Goal: Task Accomplishment & Management: Complete application form

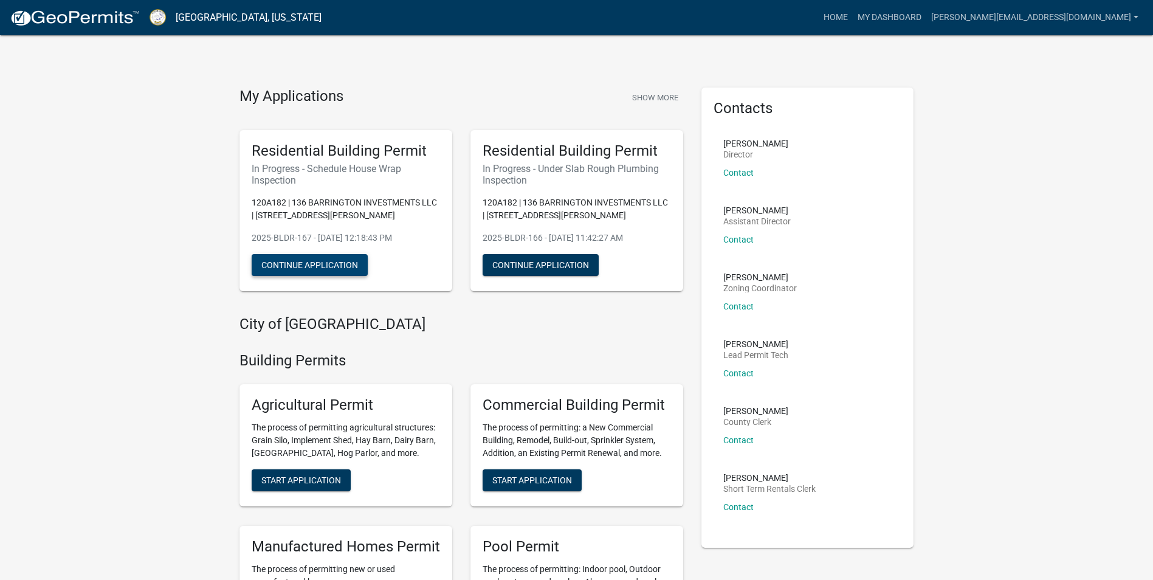
click at [331, 266] on button "Continue Application" at bounding box center [310, 265] width 116 height 22
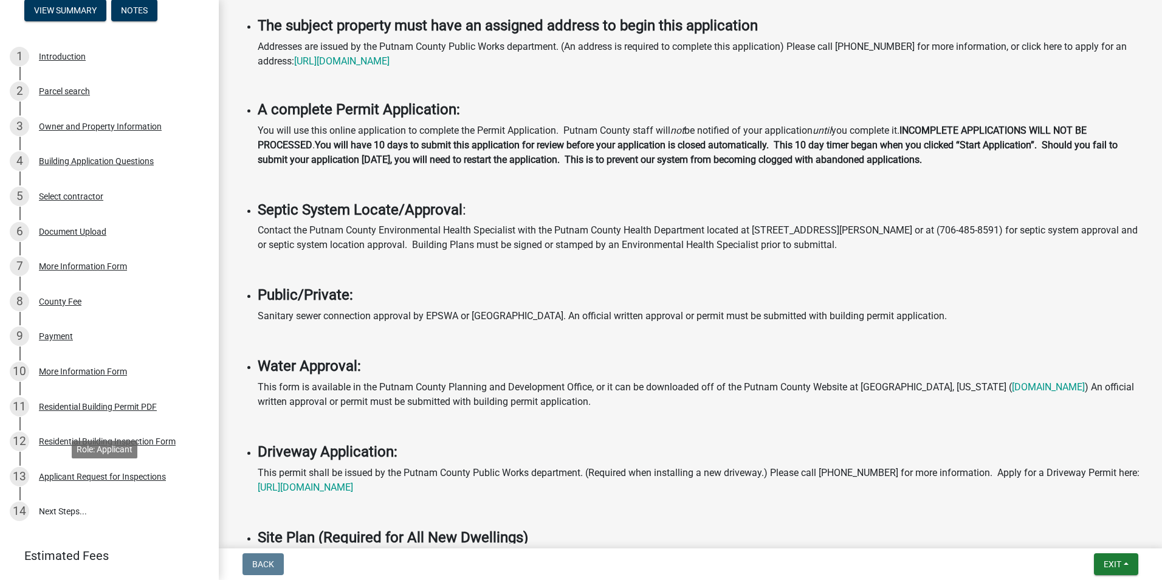
scroll to position [182, 0]
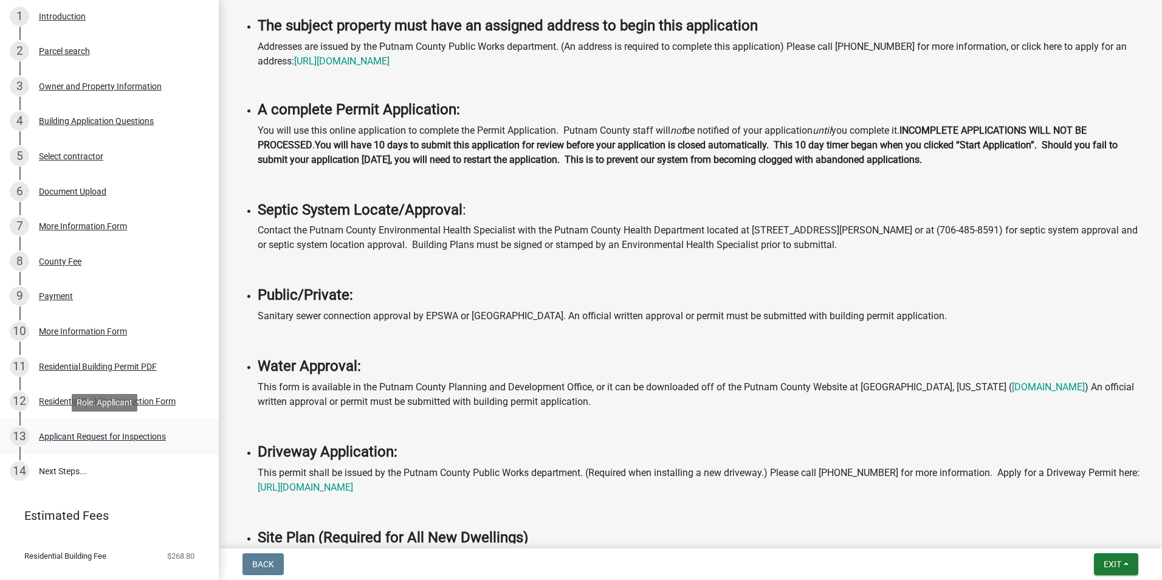
click at [118, 438] on div "Applicant Request for Inspections" at bounding box center [102, 436] width 127 height 9
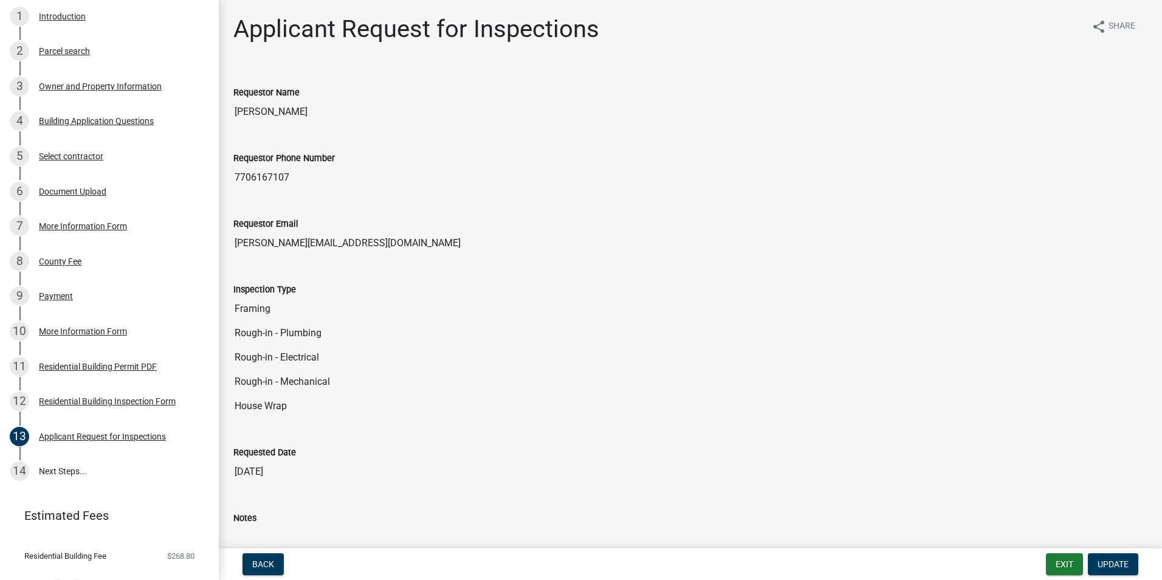
scroll to position [61, 0]
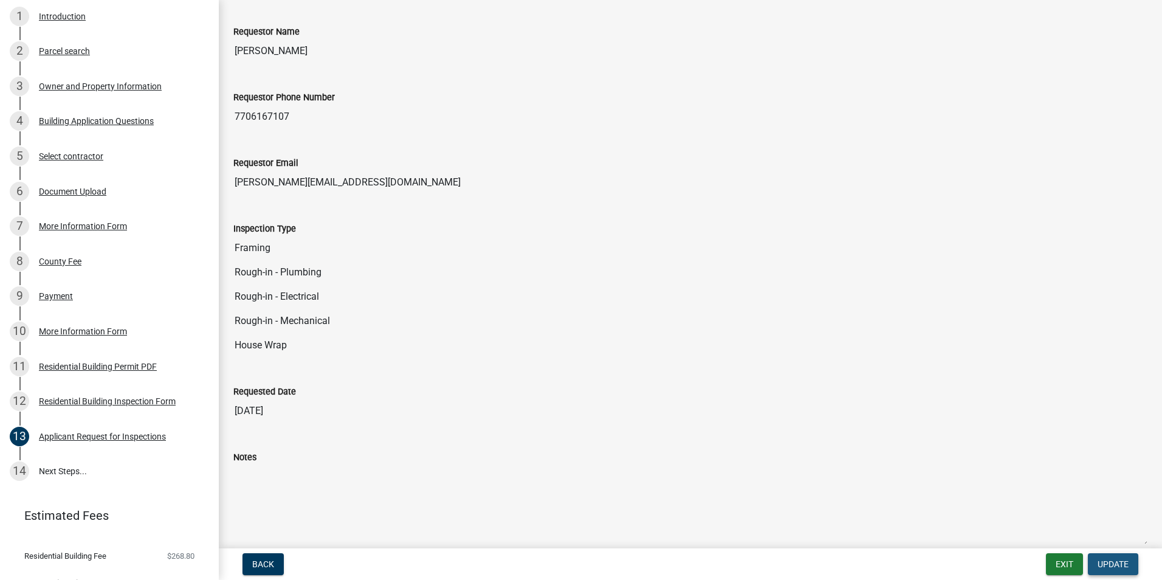
click at [1110, 560] on span "Update" at bounding box center [1112, 564] width 31 height 10
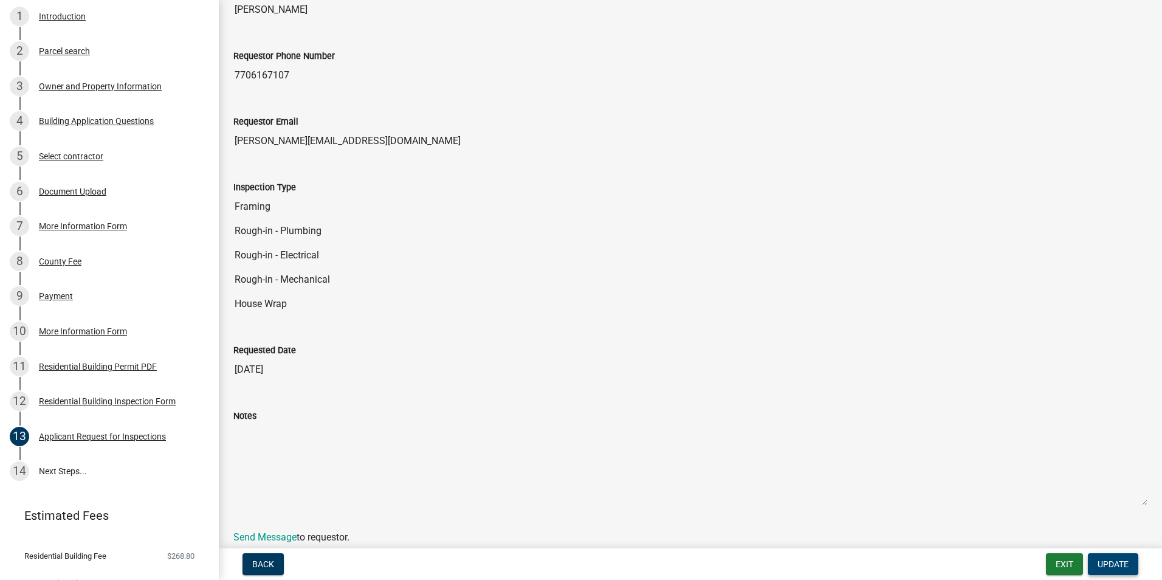
scroll to position [151, 0]
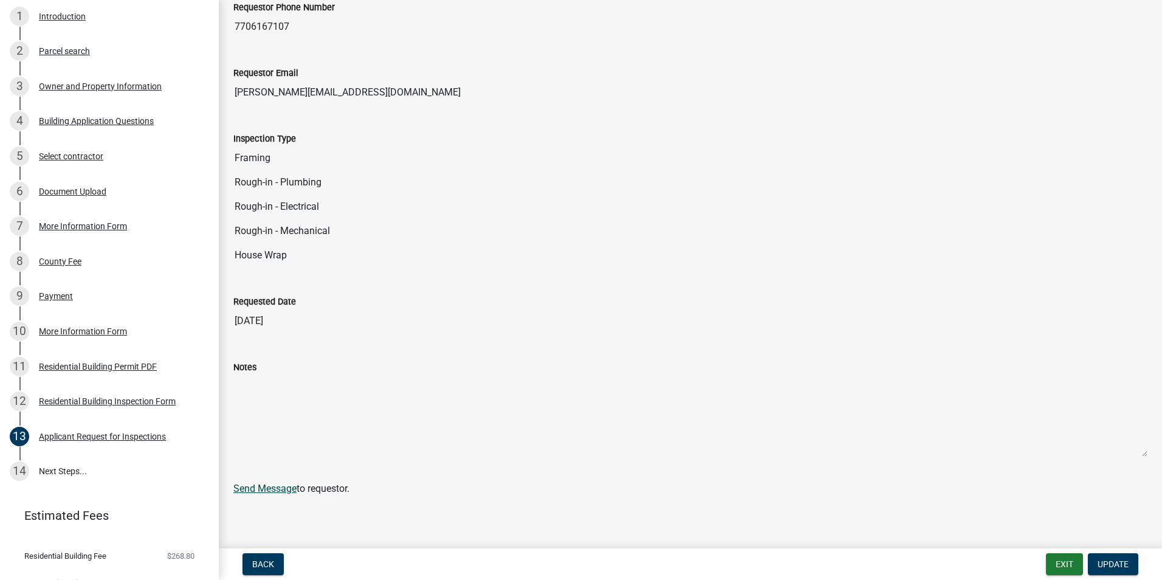
click at [266, 487] on link "Send Message" at bounding box center [264, 488] width 63 height 12
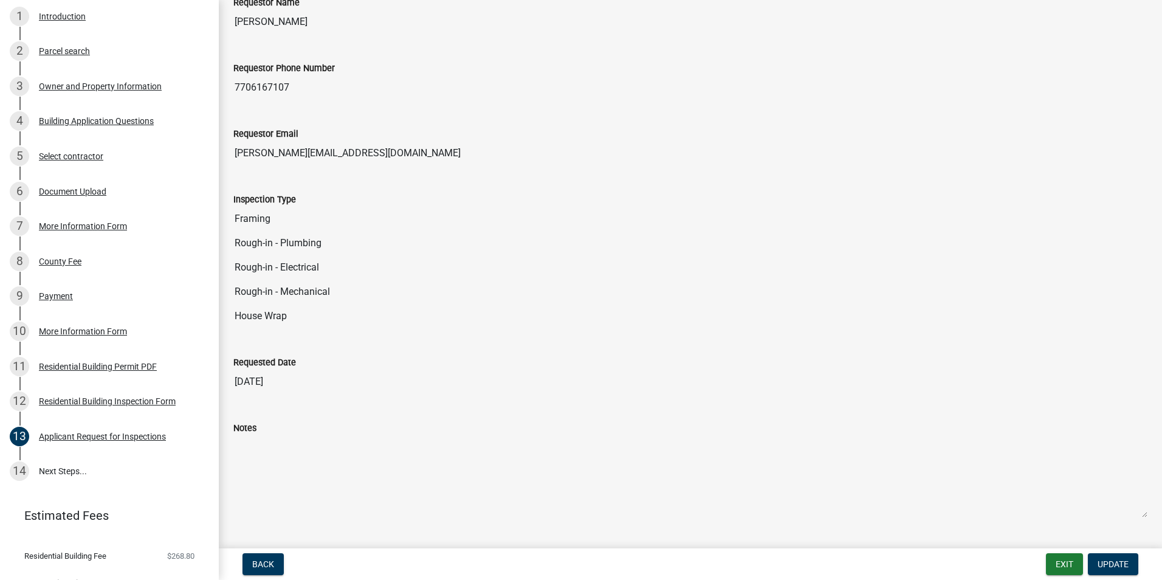
scroll to position [0, 0]
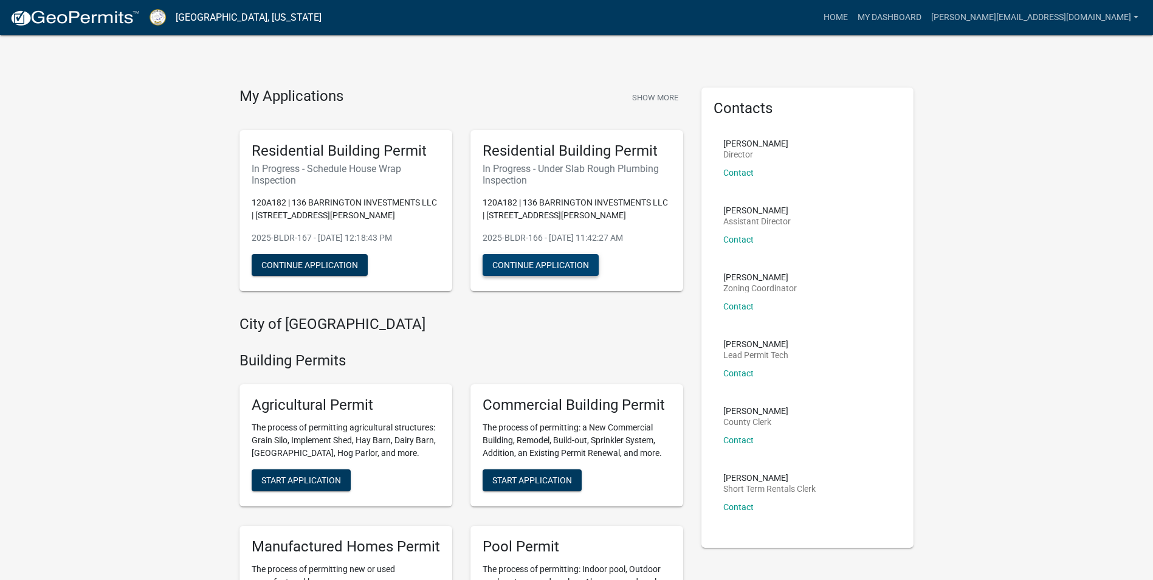
click at [504, 263] on button "Continue Application" at bounding box center [540, 265] width 116 height 22
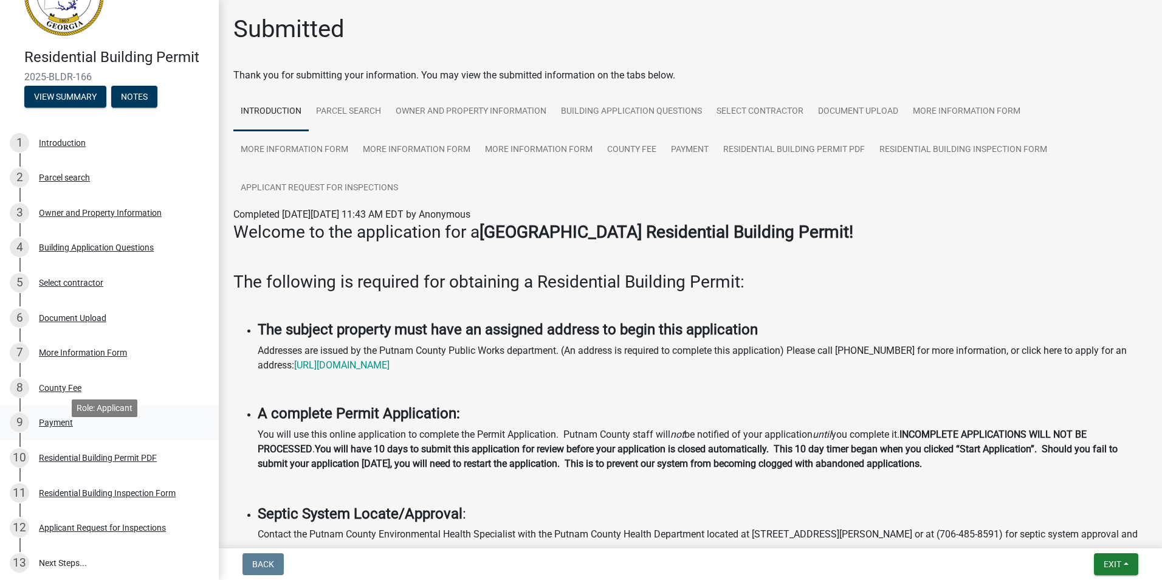
scroll to position [170, 0]
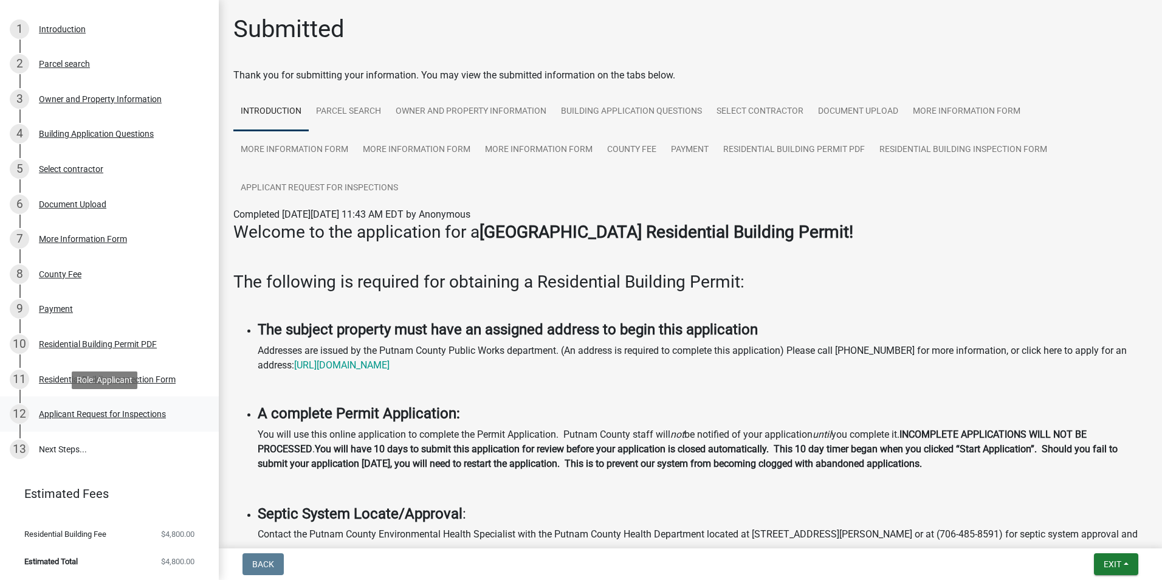
click at [115, 417] on div "Applicant Request for Inspections" at bounding box center [102, 414] width 127 height 9
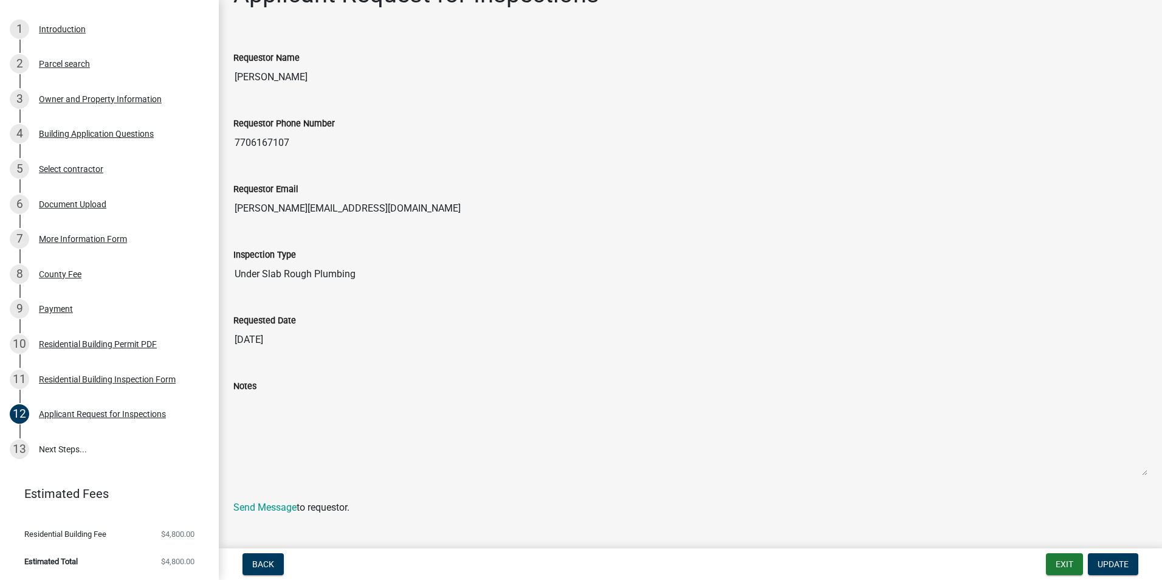
scroll to position [53, 0]
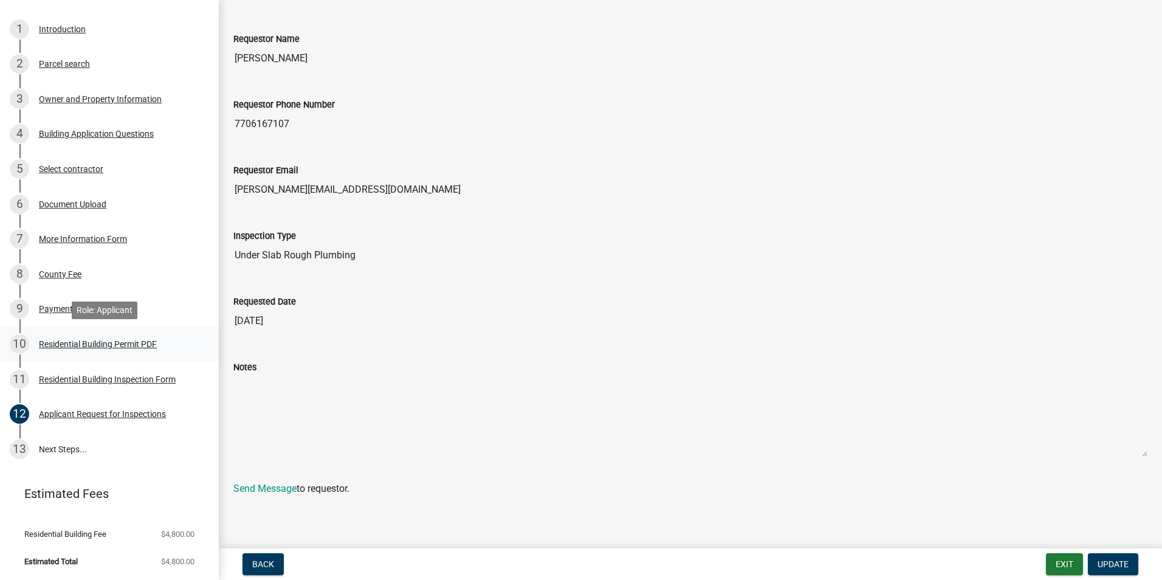
click at [142, 348] on div "10 Residential Building Permit PDF" at bounding box center [105, 343] width 190 height 19
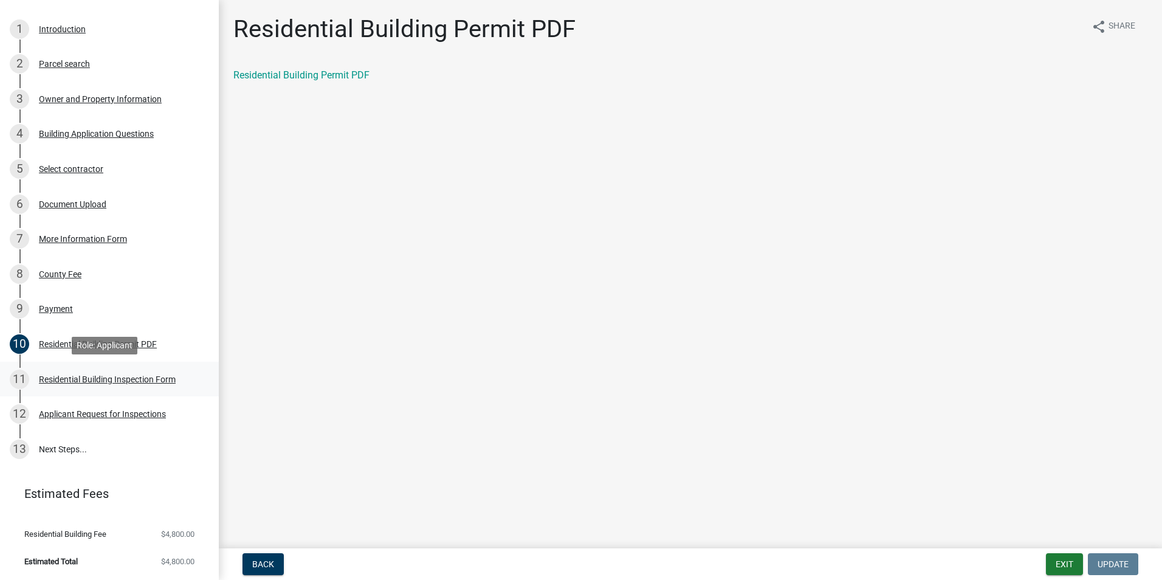
click at [108, 380] on div "Residential Building Inspection Form" at bounding box center [107, 379] width 137 height 9
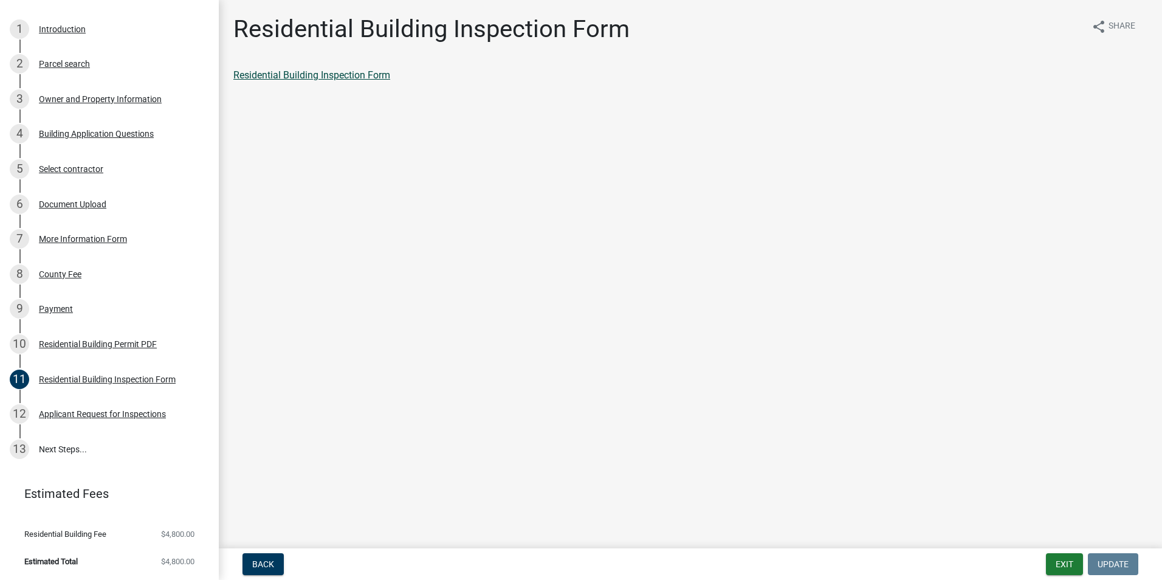
click at [293, 72] on link "Residential Building Inspection Form" at bounding box center [311, 75] width 157 height 12
click at [66, 448] on link "13 Next Steps..." at bounding box center [109, 448] width 219 height 35
click at [74, 410] on div "Applicant Request for Inspections" at bounding box center [102, 414] width 127 height 9
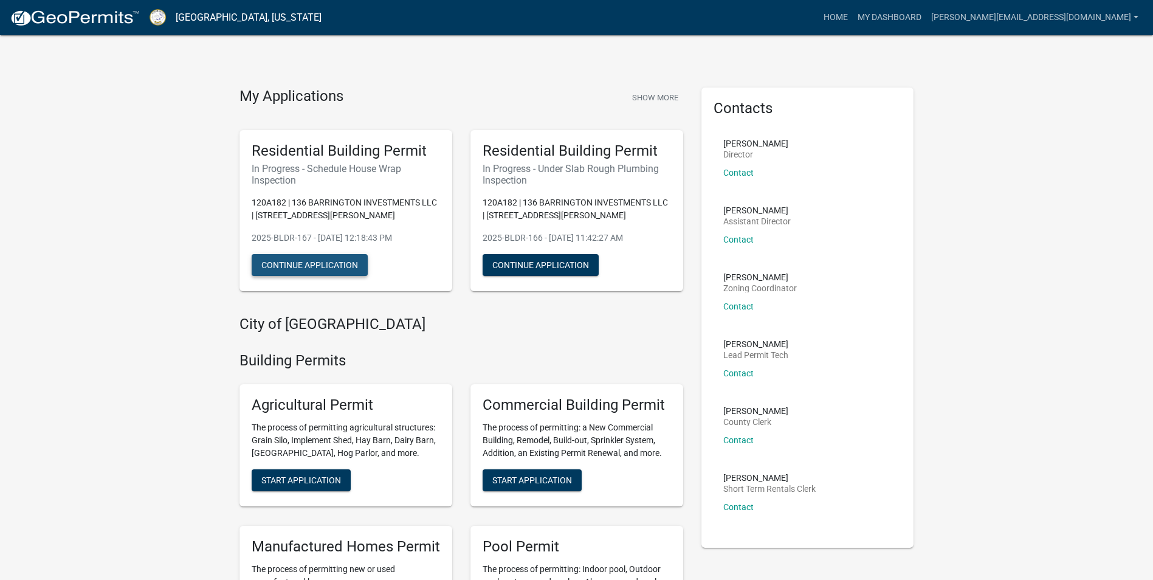
click at [326, 259] on button "Continue Application" at bounding box center [310, 265] width 116 height 22
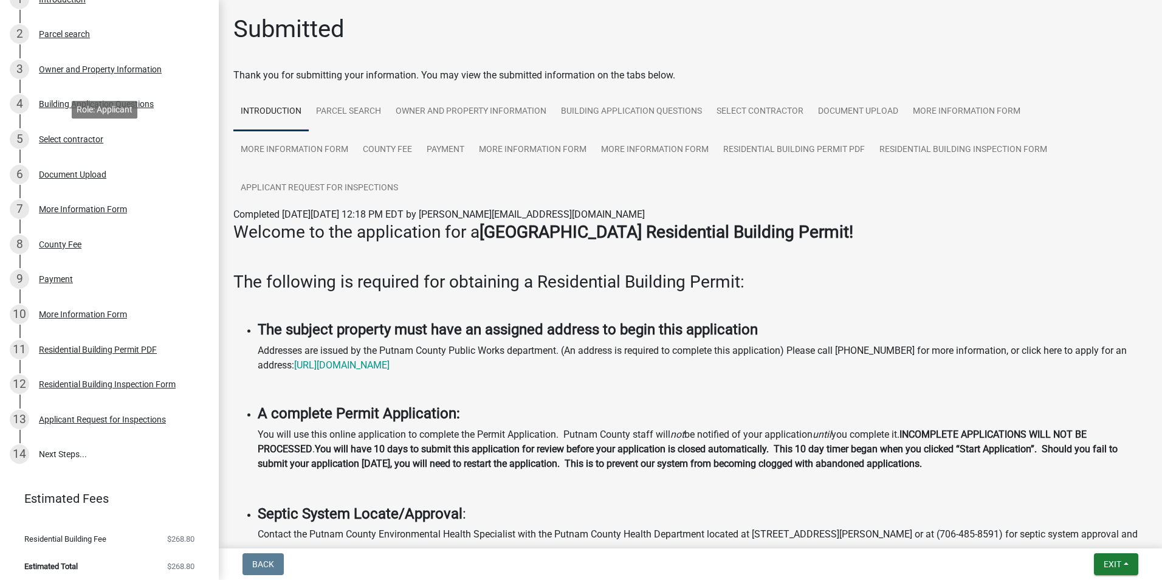
scroll to position [204, 0]
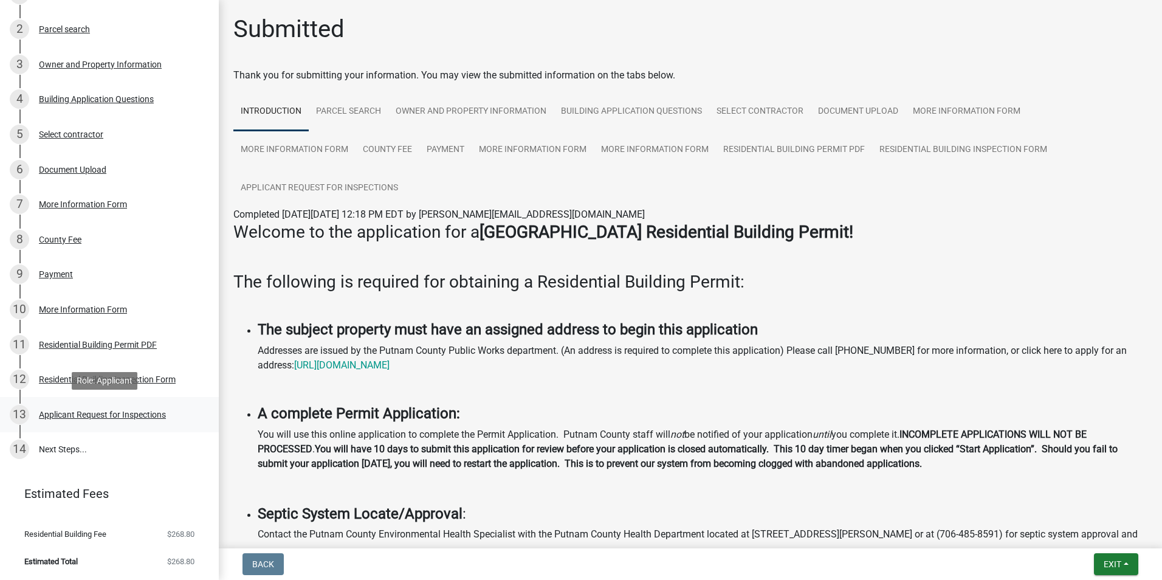
click at [99, 415] on div "Applicant Request for Inspections" at bounding box center [102, 414] width 127 height 9
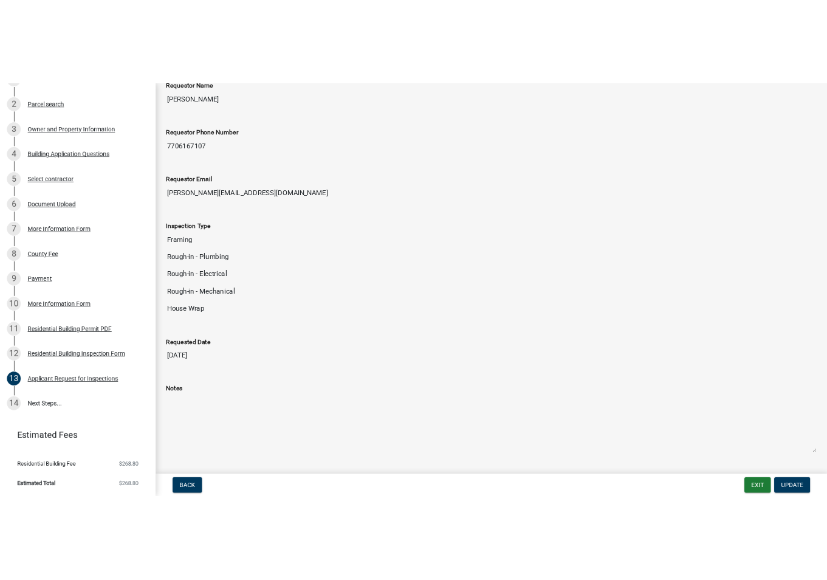
scroll to position [0, 0]
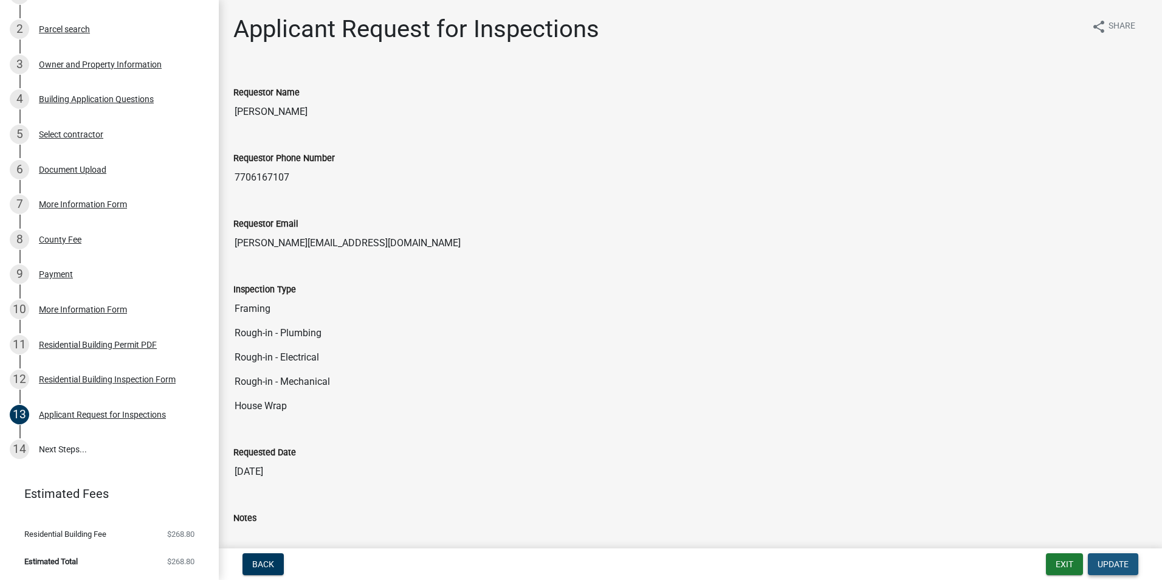
click at [1107, 559] on span "Update" at bounding box center [1112, 564] width 31 height 10
drag, startPoint x: 430, startPoint y: 318, endPoint x: 368, endPoint y: 228, distance: 109.2
click at [369, 228] on div "Requestor Email" at bounding box center [690, 223] width 914 height 15
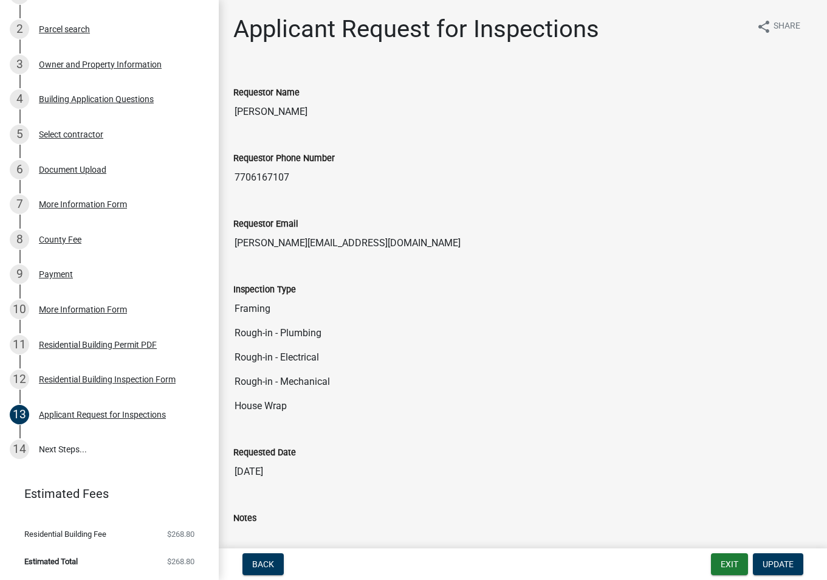
drag, startPoint x: 399, startPoint y: 334, endPoint x: 451, endPoint y: 399, distance: 83.3
click at [442, 410] on input "House Wrap" at bounding box center [522, 406] width 579 height 24
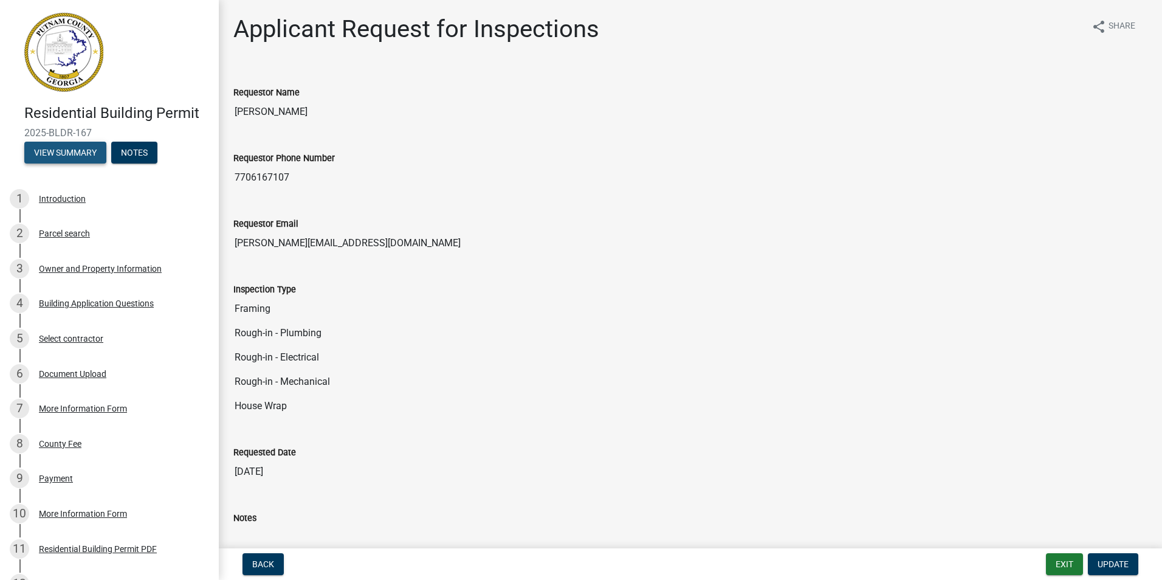
click at [61, 151] on button "View Summary" at bounding box center [65, 153] width 82 height 22
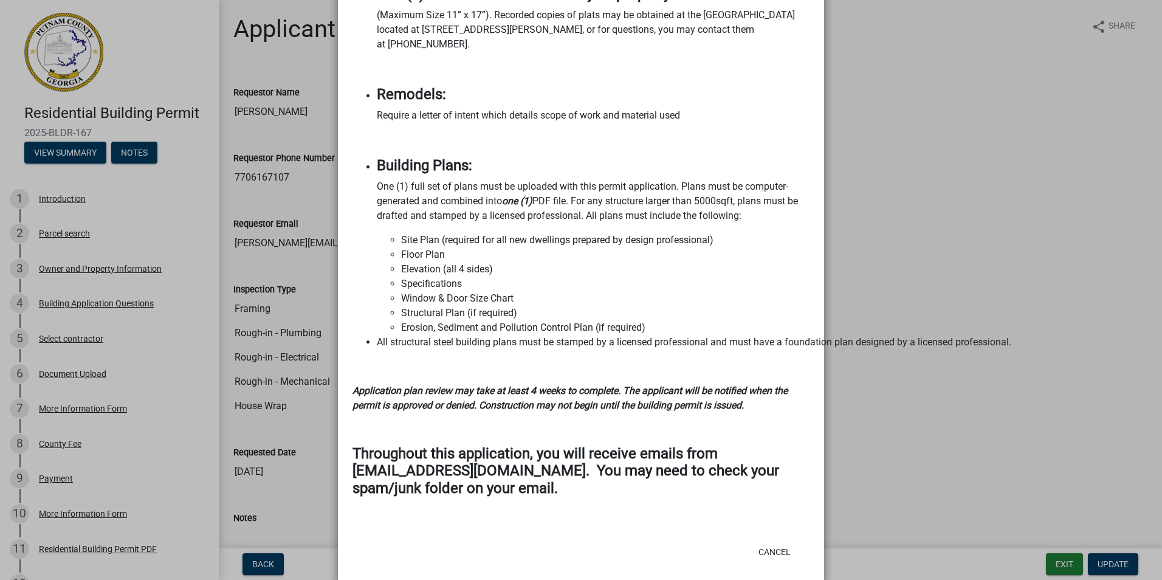
scroll to position [1353, 0]
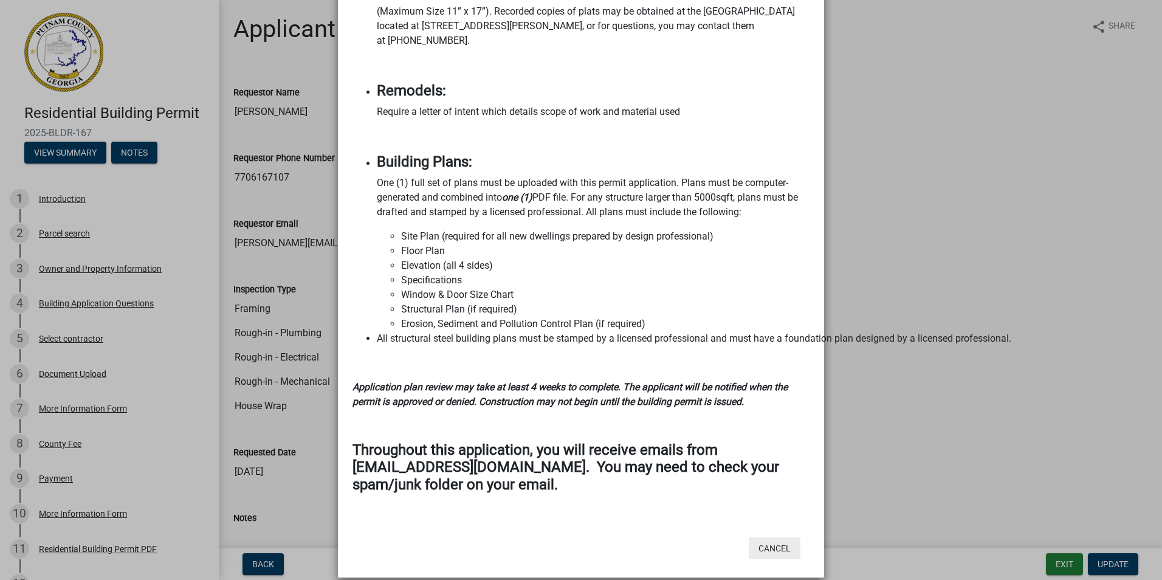
click at [759, 537] on button "Cancel" at bounding box center [775, 548] width 52 height 22
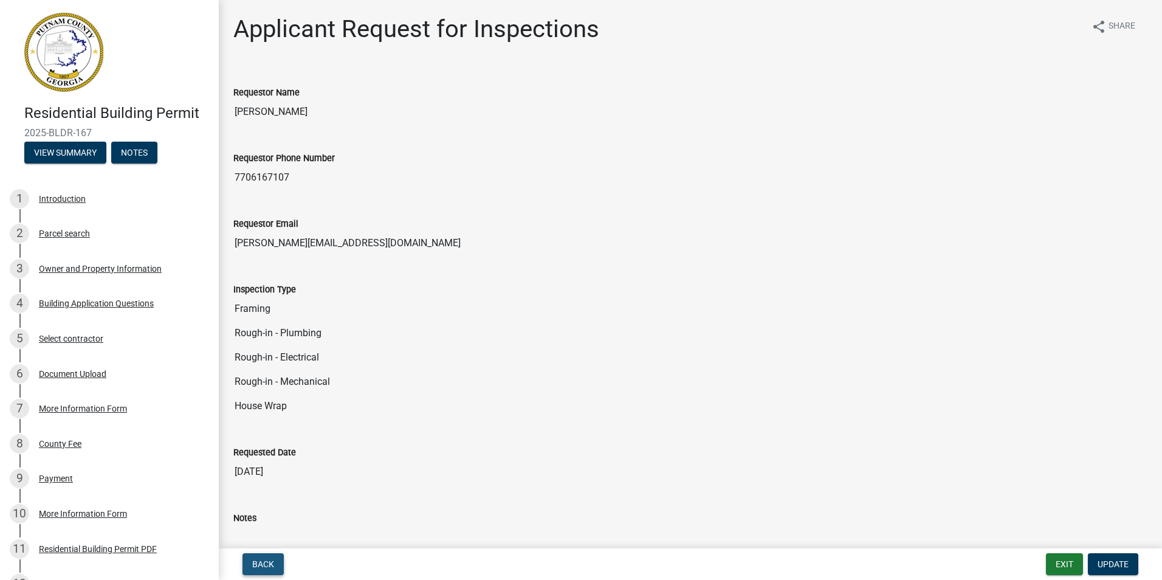
click at [249, 558] on button "Back" at bounding box center [262, 564] width 41 height 22
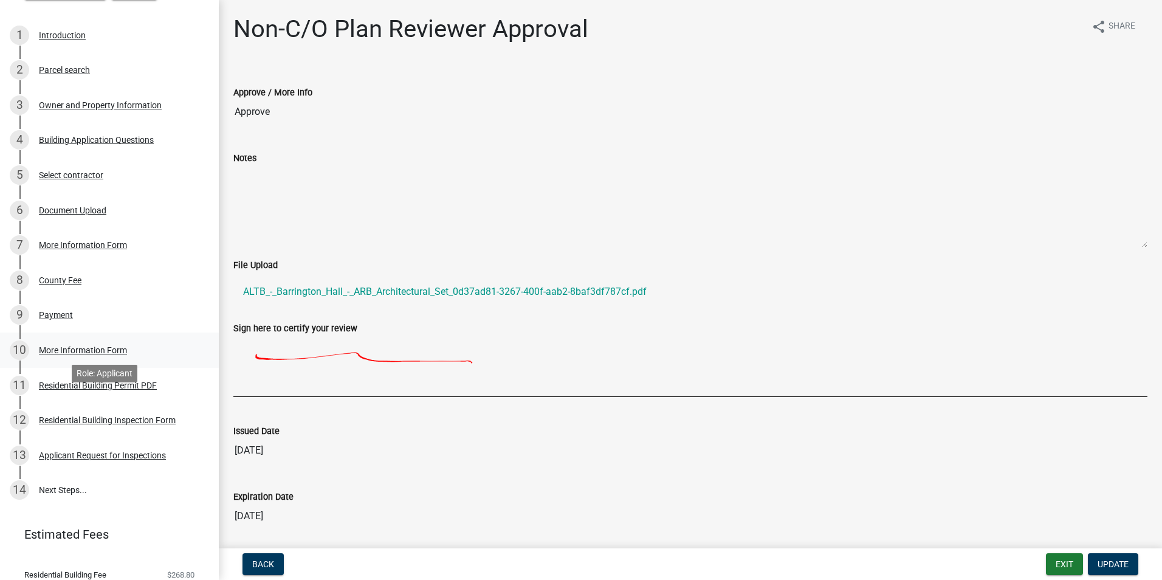
scroll to position [204, 0]
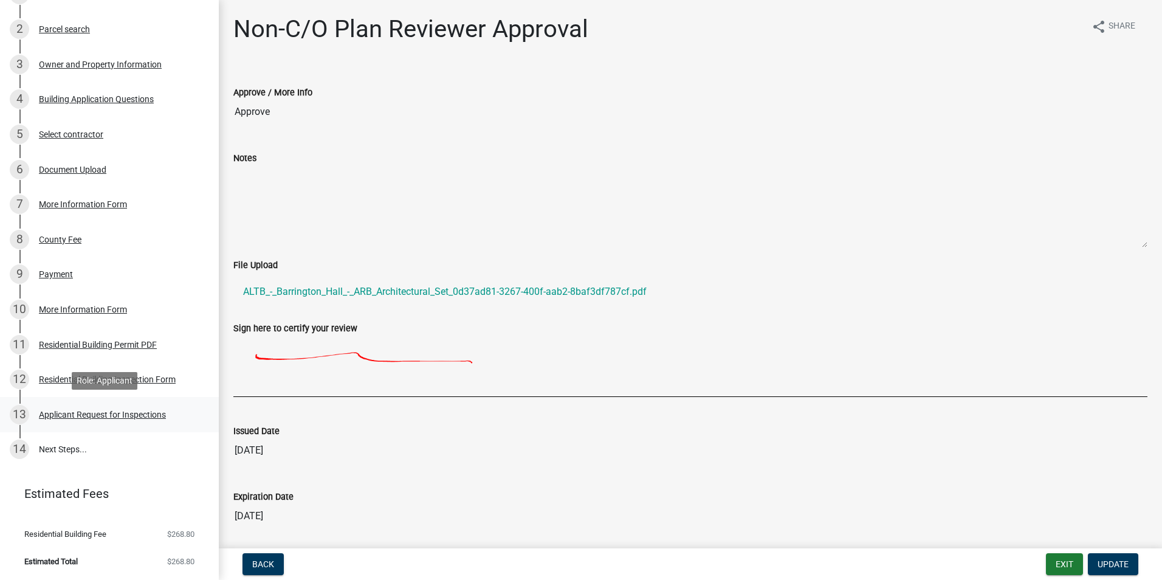
click at [91, 425] on link "13 Applicant Request for Inspections" at bounding box center [109, 414] width 219 height 35
